Goal: Information Seeking & Learning: Learn about a topic

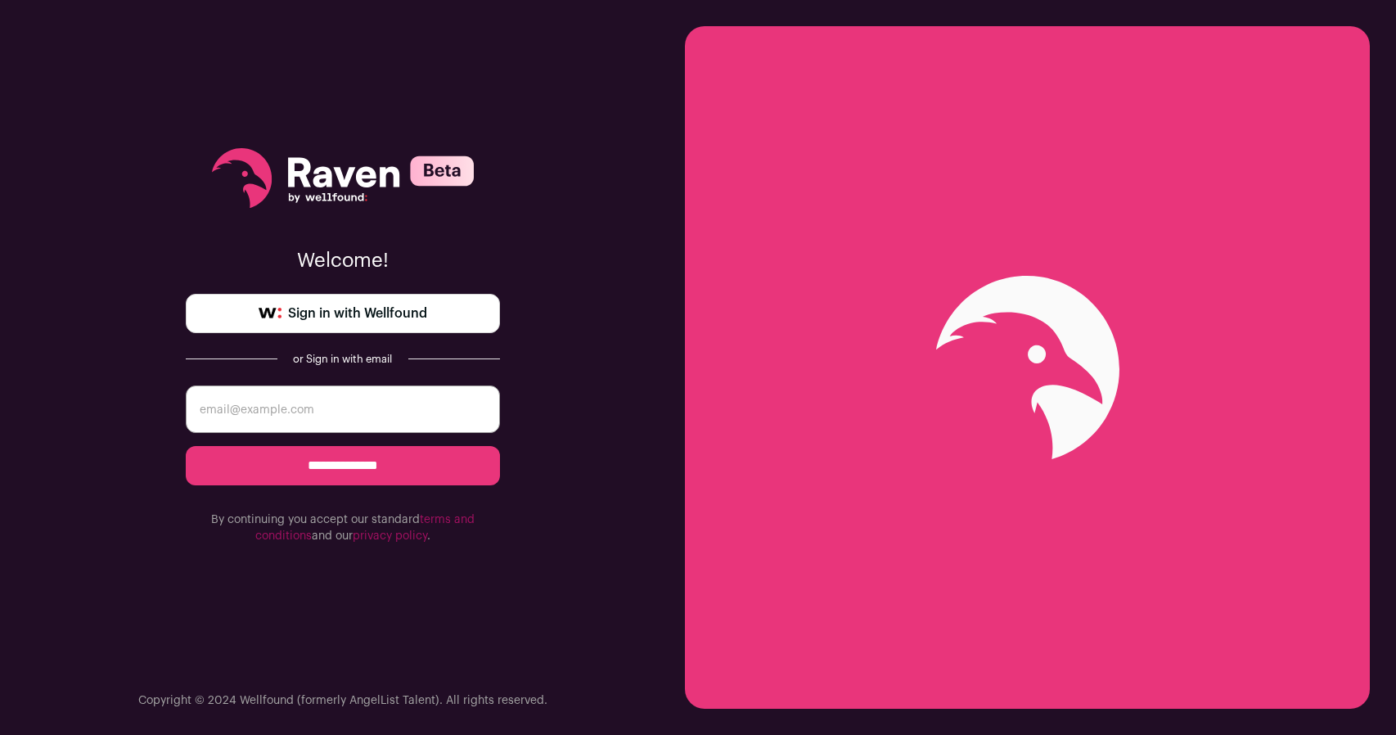
click at [322, 313] on span "Sign in with Wellfound" at bounding box center [357, 314] width 139 height 20
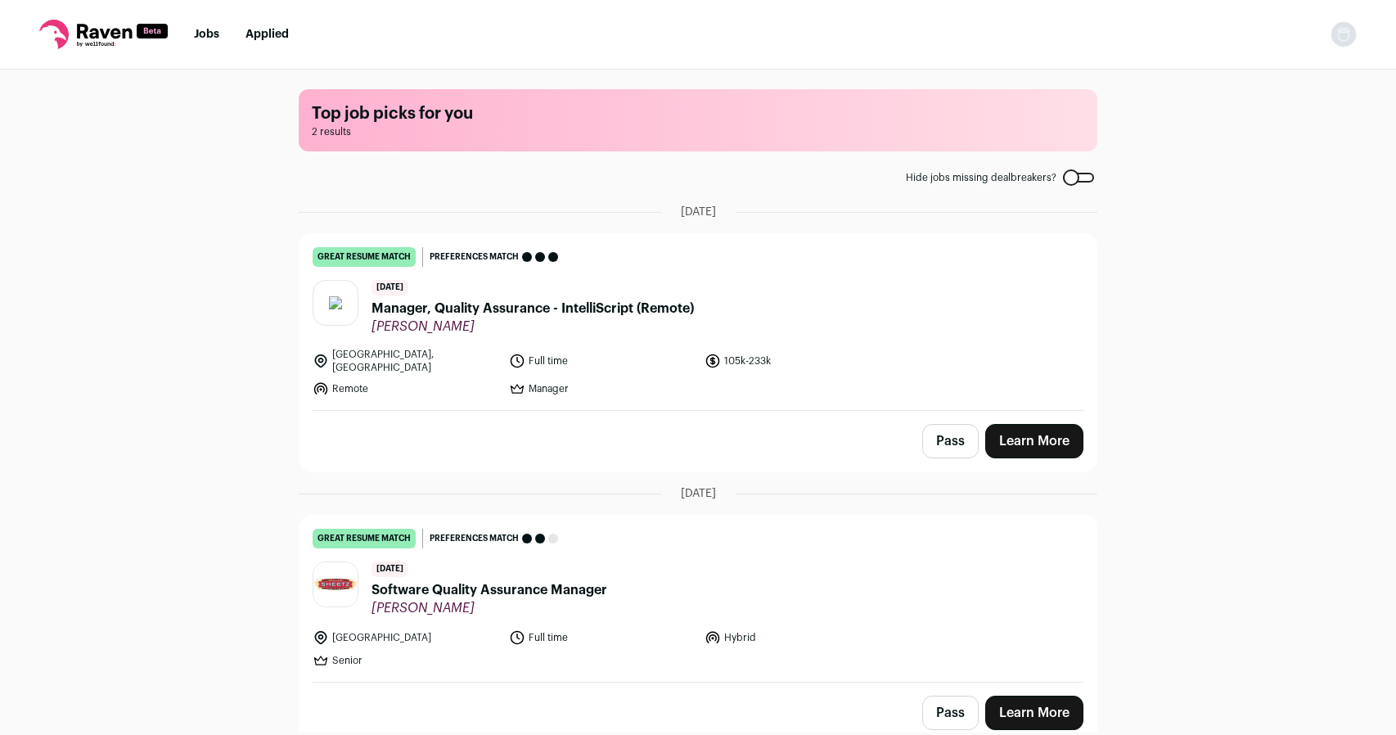
click at [1283, 498] on div "Top job picks for you 2 results Hide jobs missing dealbreakers? [DATE] great re…" at bounding box center [698, 401] width 1396 height 663
drag, startPoint x: 1395, startPoint y: 250, endPoint x: 1393, endPoint y: 597, distance: 346.2
click at [1393, 599] on div "Top job picks for you 2 results Hide jobs missing dealbreakers? [DATE] great re…" at bounding box center [698, 401] width 1396 height 663
click at [1342, 466] on div "Top job picks for you 2 results Hide jobs missing dealbreakers? [DATE] great re…" at bounding box center [698, 401] width 1396 height 663
click at [1217, 331] on div "Top job picks for you 2 results Hide jobs missing dealbreakers? [DATE] great re…" at bounding box center [698, 401] width 1396 height 663
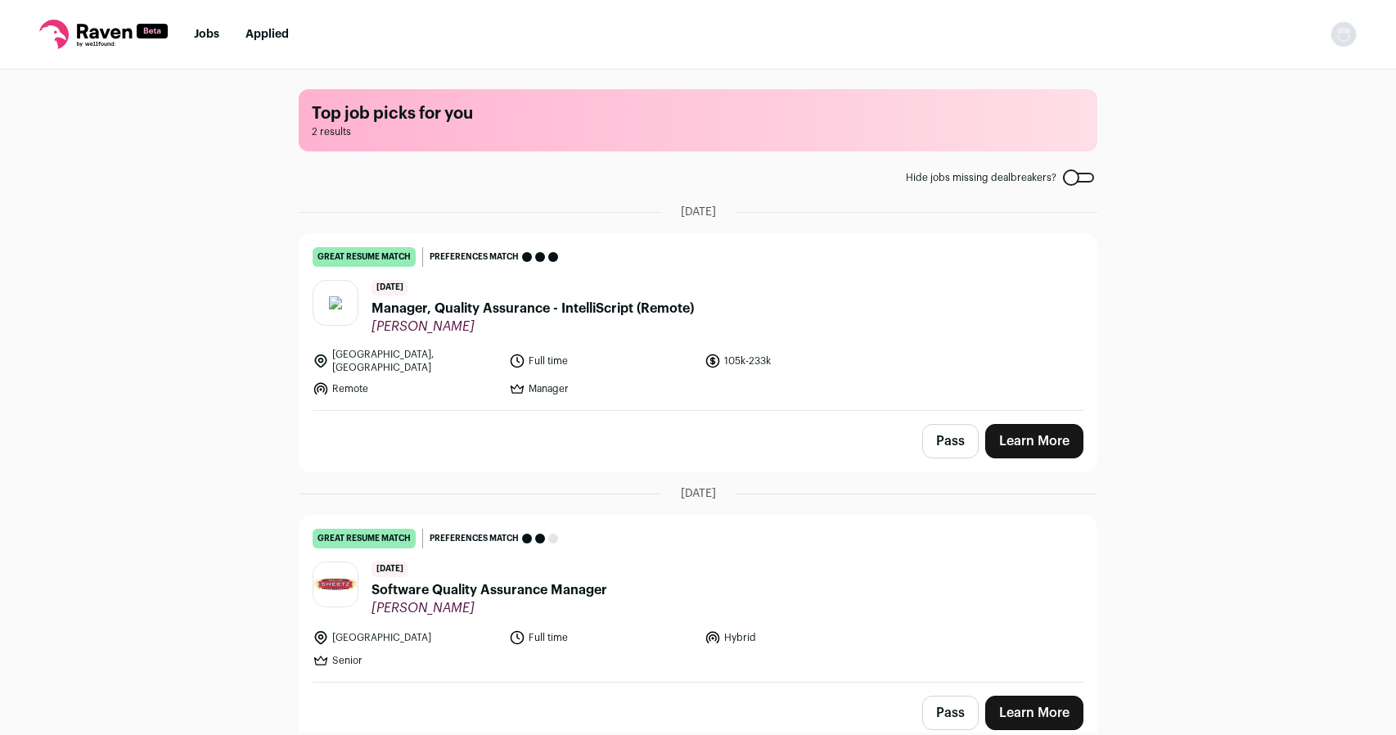
drag, startPoint x: 1394, startPoint y: 177, endPoint x: 1381, endPoint y: 440, distance: 263.1
click at [1381, 440] on div "Top job picks for you 2 results Hide jobs missing dealbreakers? [DATE] great re…" at bounding box center [698, 401] width 1396 height 663
click at [1327, 449] on div "Top job picks for you 2 results Hide jobs missing dealbreakers? [DATE] great re…" at bounding box center [698, 401] width 1396 height 663
